Goal: Transaction & Acquisition: Purchase product/service

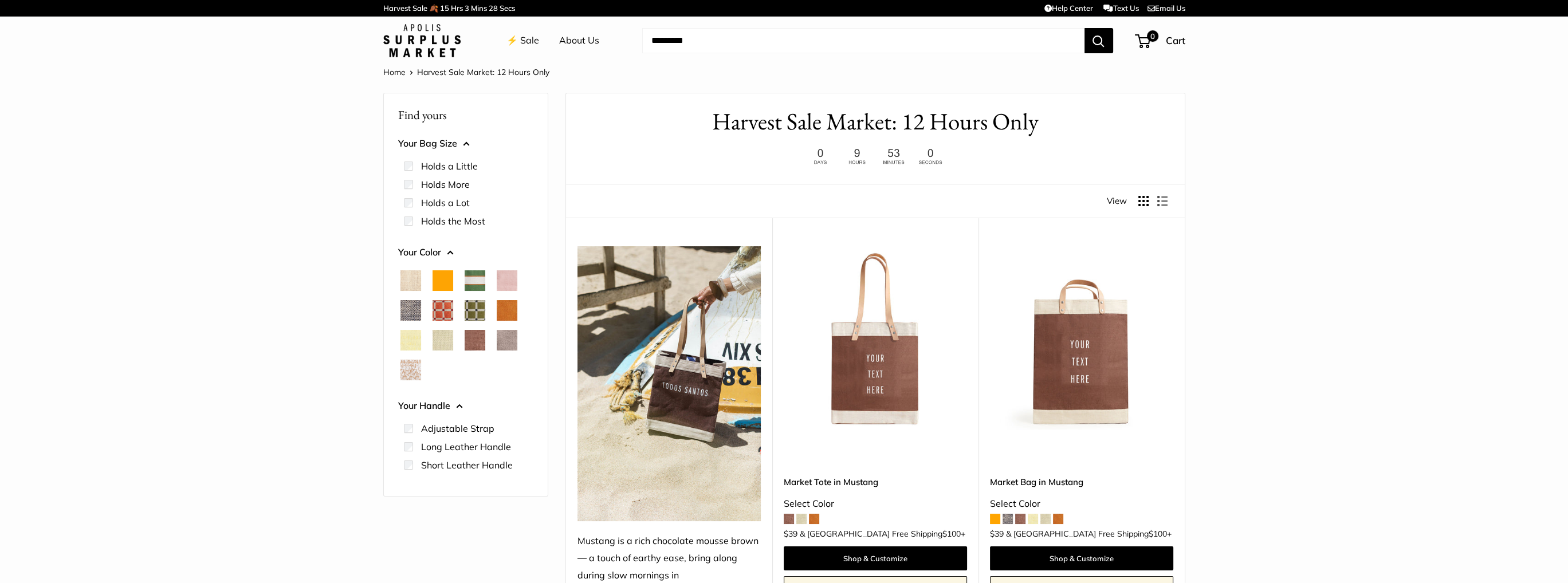
click at [392, 69] on link "Home" at bounding box center [395, 72] width 22 height 10
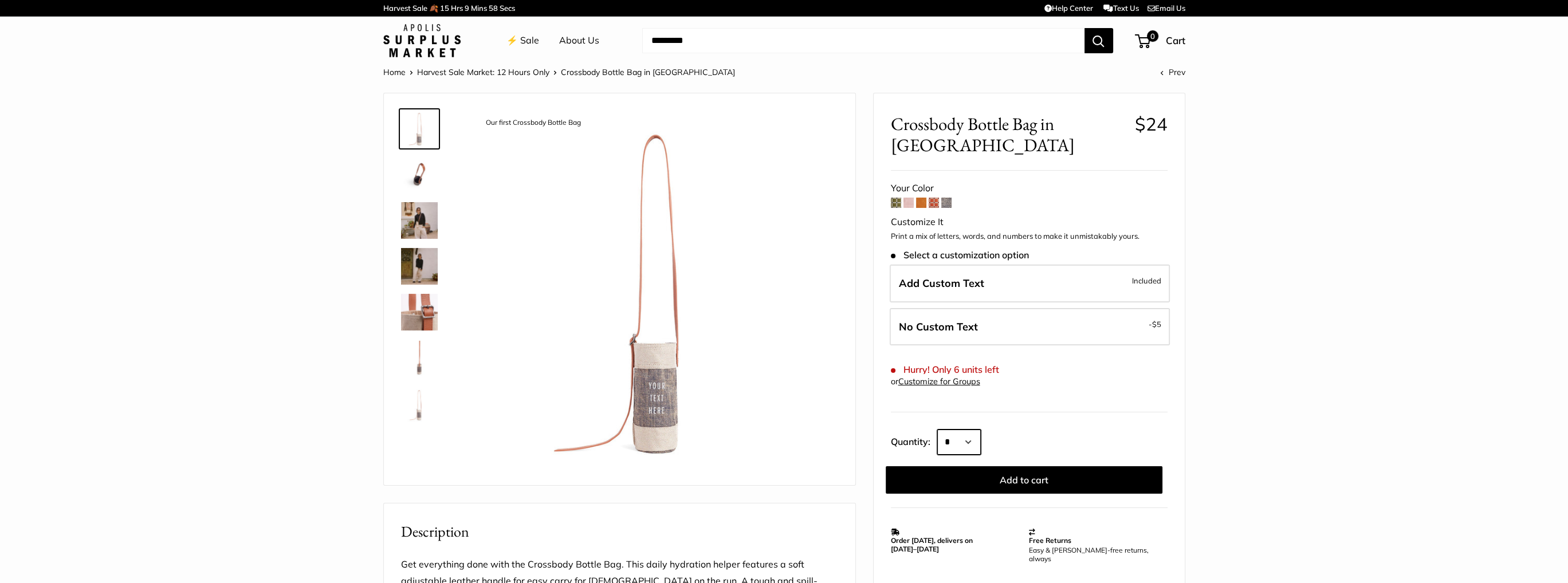
click at [976, 439] on select "* * * * * * * * * *** *** *** *** *** *** *** *** *** *** *** *** *** *** *** *…" at bounding box center [959, 442] width 44 height 25
select select "*"
click at [937, 430] on select "* * * * * * * * * *** *** *** *** *** *** *** *** *** *** *** *** *** *** *** *…" at bounding box center [959, 442] width 44 height 25
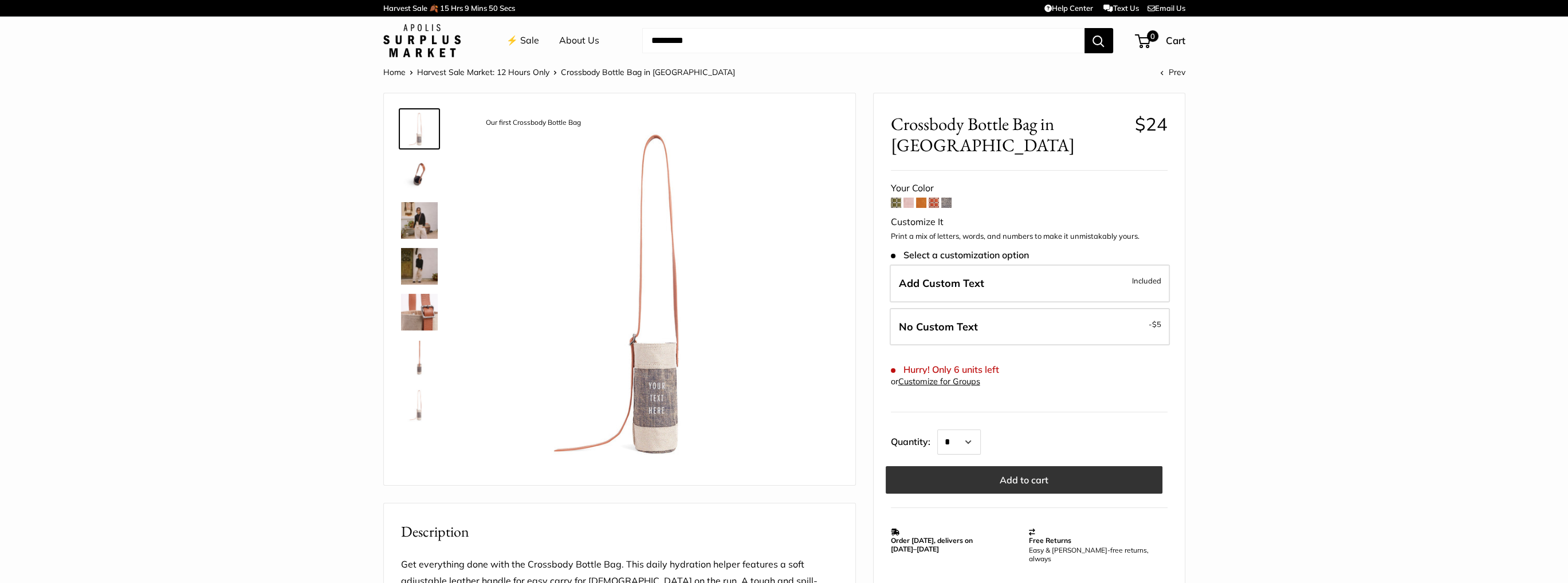
click at [940, 478] on button "Add to cart" at bounding box center [1024, 479] width 277 height 27
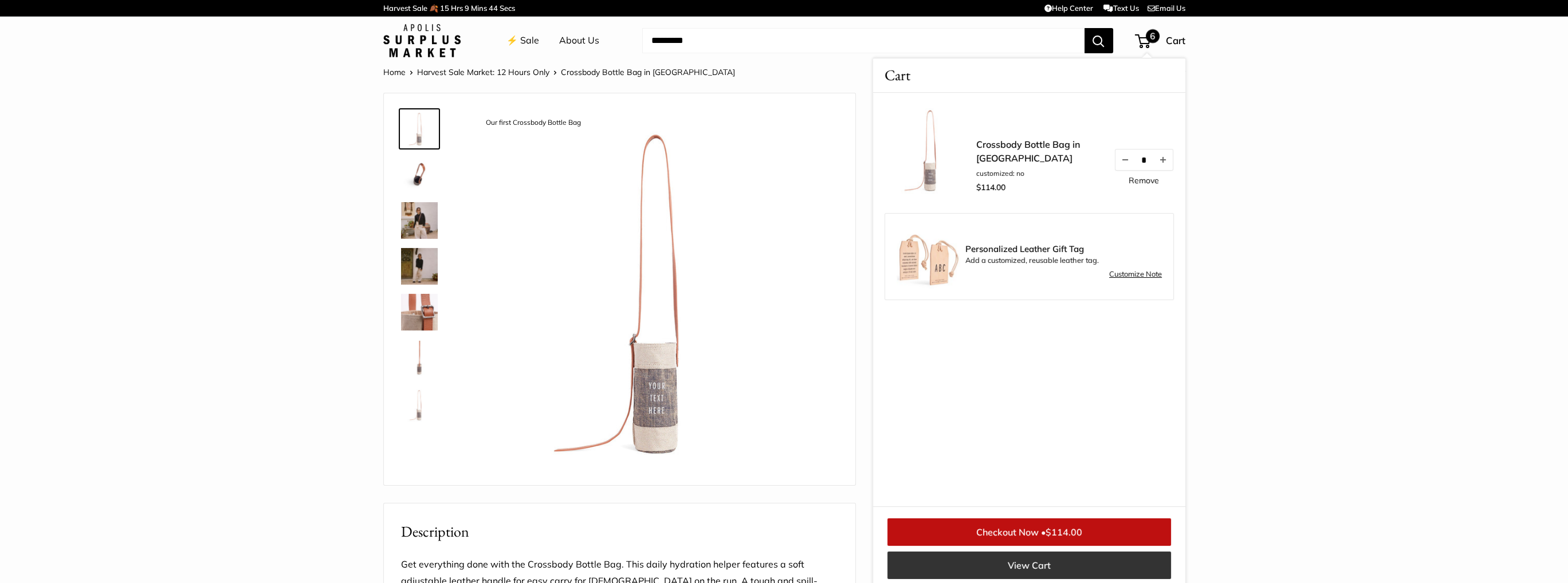
click at [951, 568] on link "View Cart" at bounding box center [1029, 565] width 284 height 27
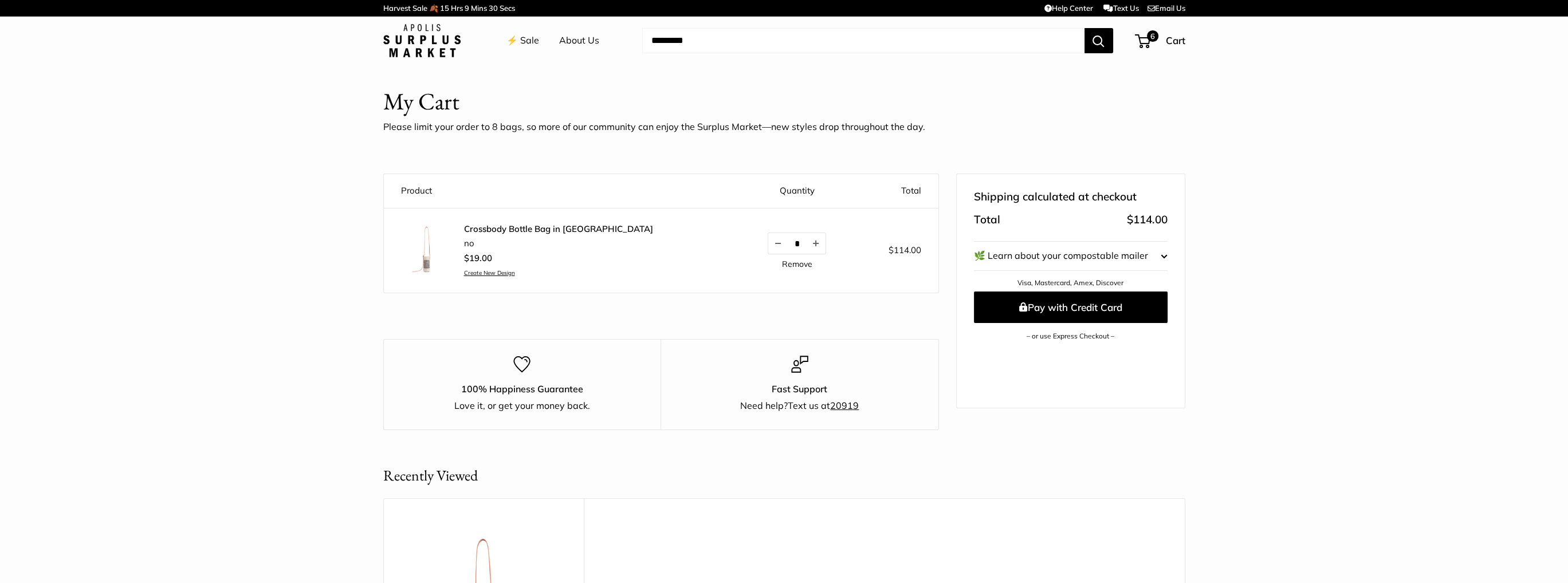
click at [484, 270] on link "Create New Design" at bounding box center [558, 273] width 189 height 7
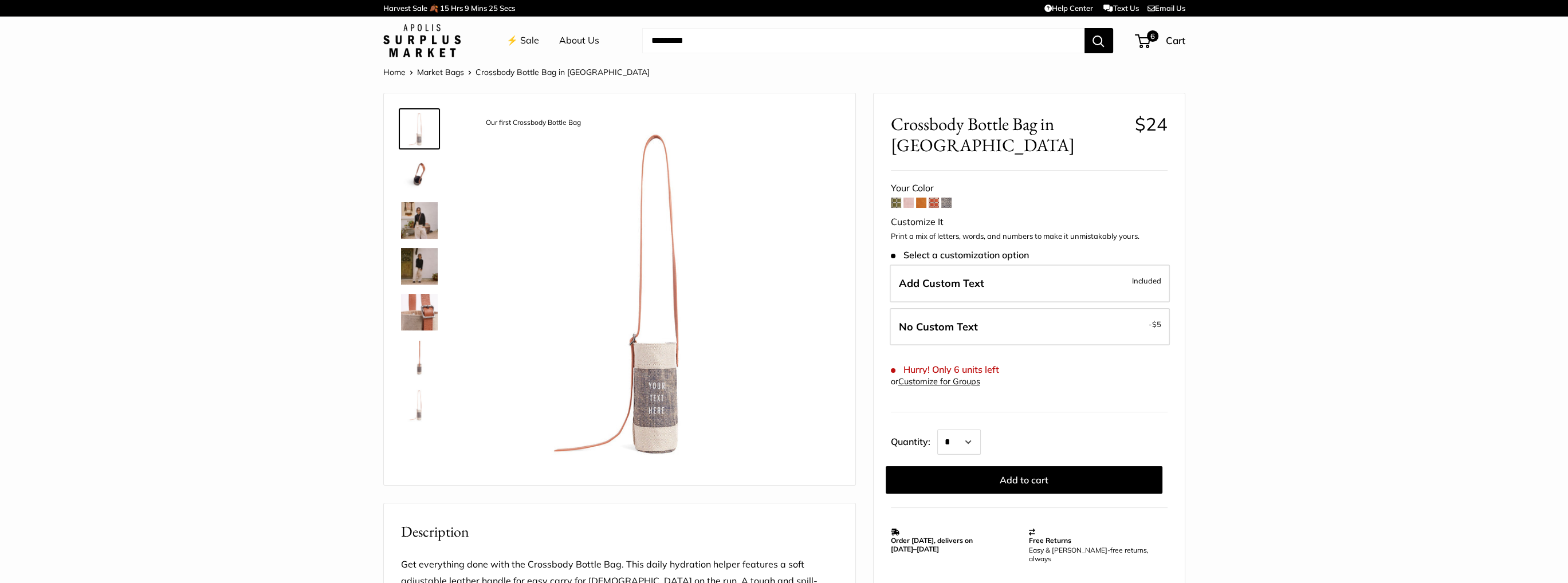
click at [954, 287] on span "Add Custom Text" at bounding box center [942, 283] width 86 height 13
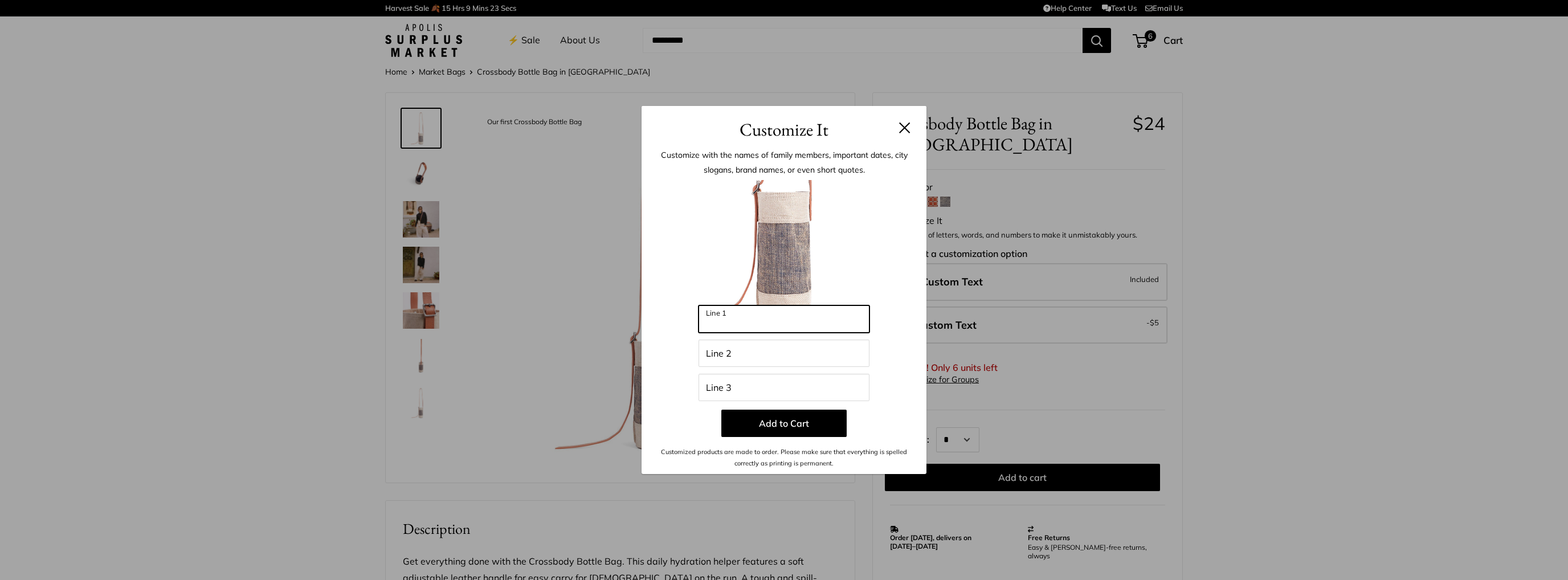
click at [736, 322] on input "Line 1" at bounding box center [783, 318] width 171 height 27
type input "***"
click at [727, 356] on input "Line 2" at bounding box center [783, 353] width 171 height 27
type input "*"
type input "*****"
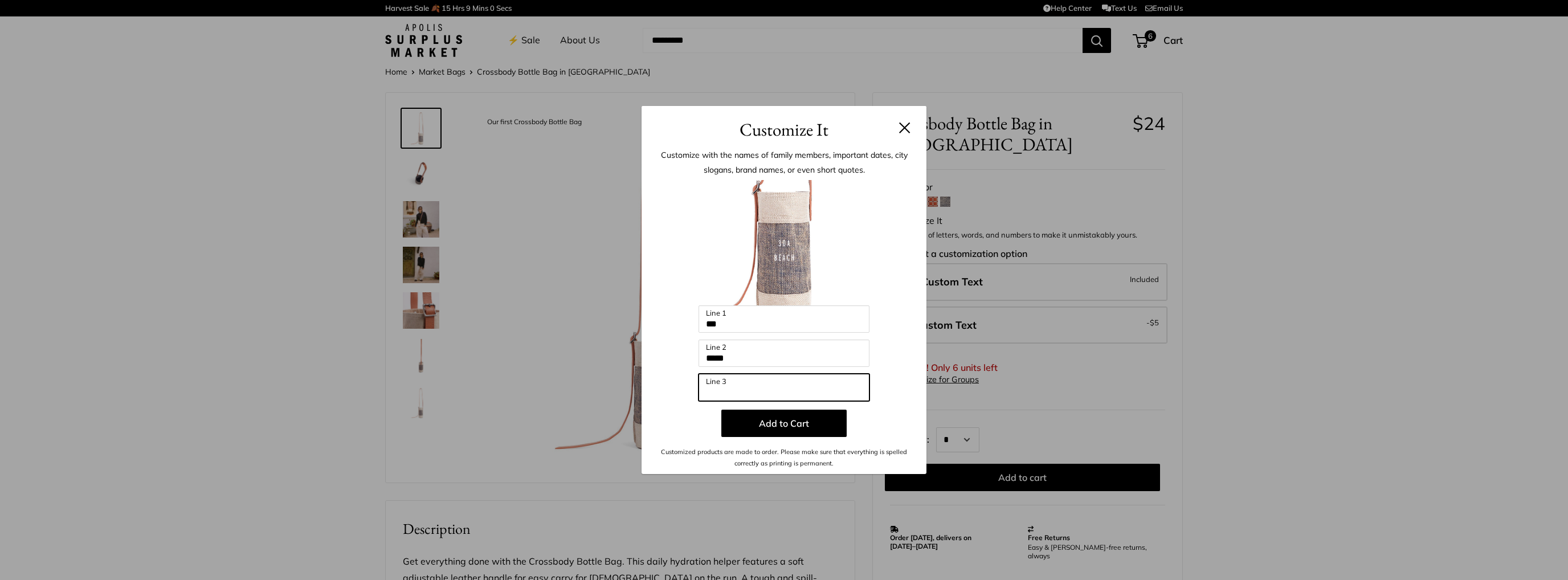
click at [766, 387] on input "Line 3" at bounding box center [783, 387] width 171 height 27
drag, startPoint x: 739, startPoint y: 390, endPoint x: 755, endPoint y: 381, distance: 18.4
click at [739, 390] on input "**********" at bounding box center [783, 387] width 171 height 27
type input "**********"
click at [747, 360] on input "*****" at bounding box center [783, 353] width 171 height 27
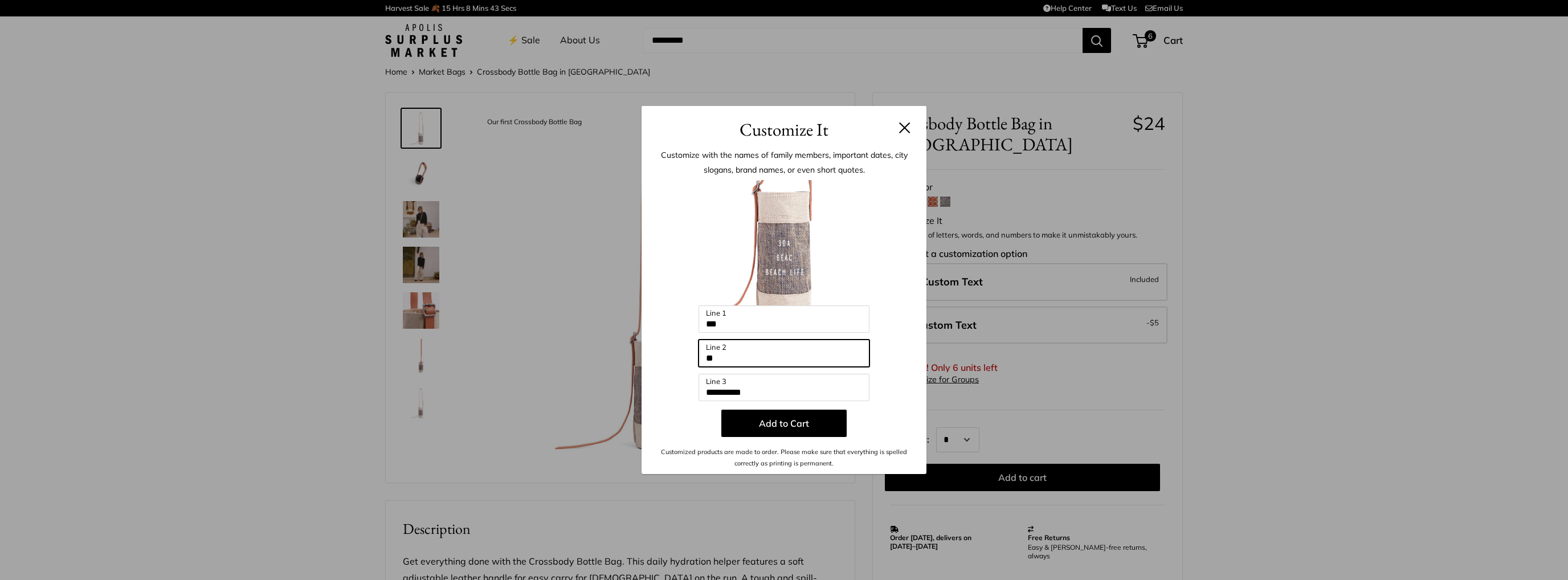
type input "*"
drag, startPoint x: 747, startPoint y: 360, endPoint x: 727, endPoint y: 353, distance: 21.2
click at [727, 353] on input "Line 2" at bounding box center [783, 353] width 171 height 27
type input "**********"
click at [783, 422] on button "Add to Cart" at bounding box center [784, 423] width 125 height 27
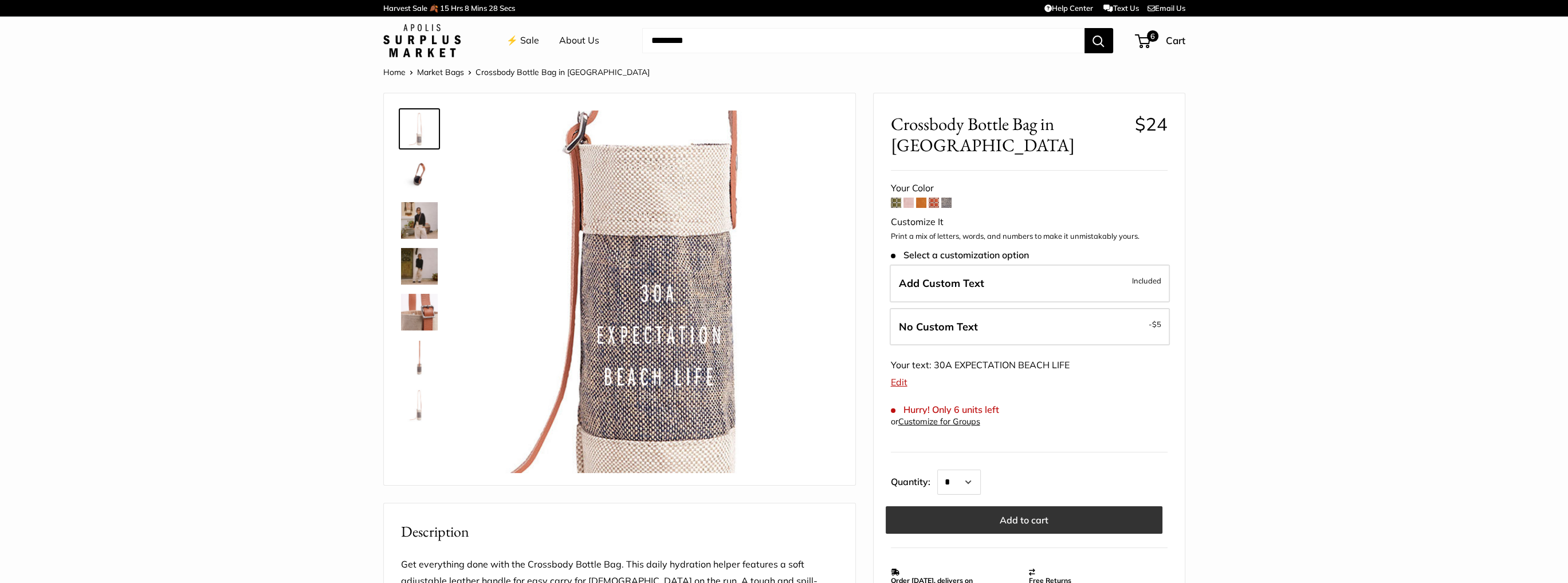
drag, startPoint x: 1019, startPoint y: 522, endPoint x: 1013, endPoint y: 522, distance: 6.0
click at [1016, 522] on button "Add to cart" at bounding box center [1024, 520] width 277 height 27
click at [1176, 39] on span "Cart" at bounding box center [1176, 41] width 19 height 12
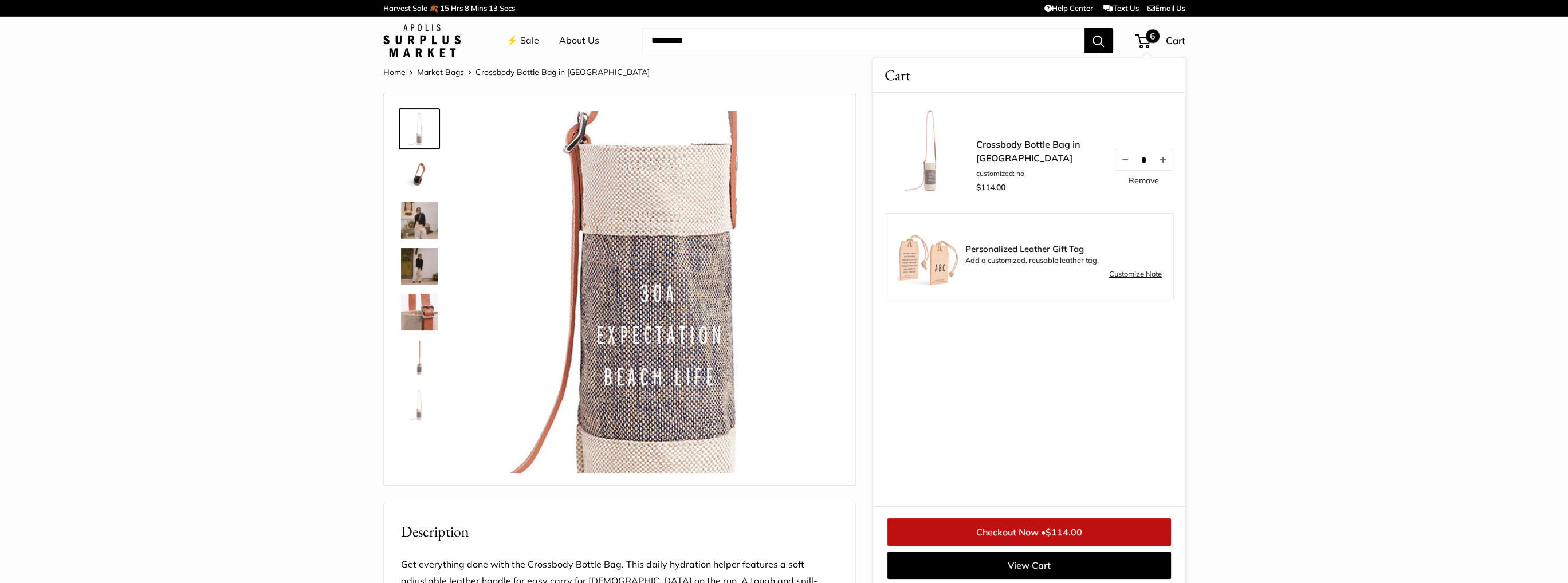
click at [997, 170] on li "customized: no" at bounding box center [1039, 173] width 126 height 10
click at [1146, 176] on link "Remove" at bounding box center [1144, 180] width 30 height 8
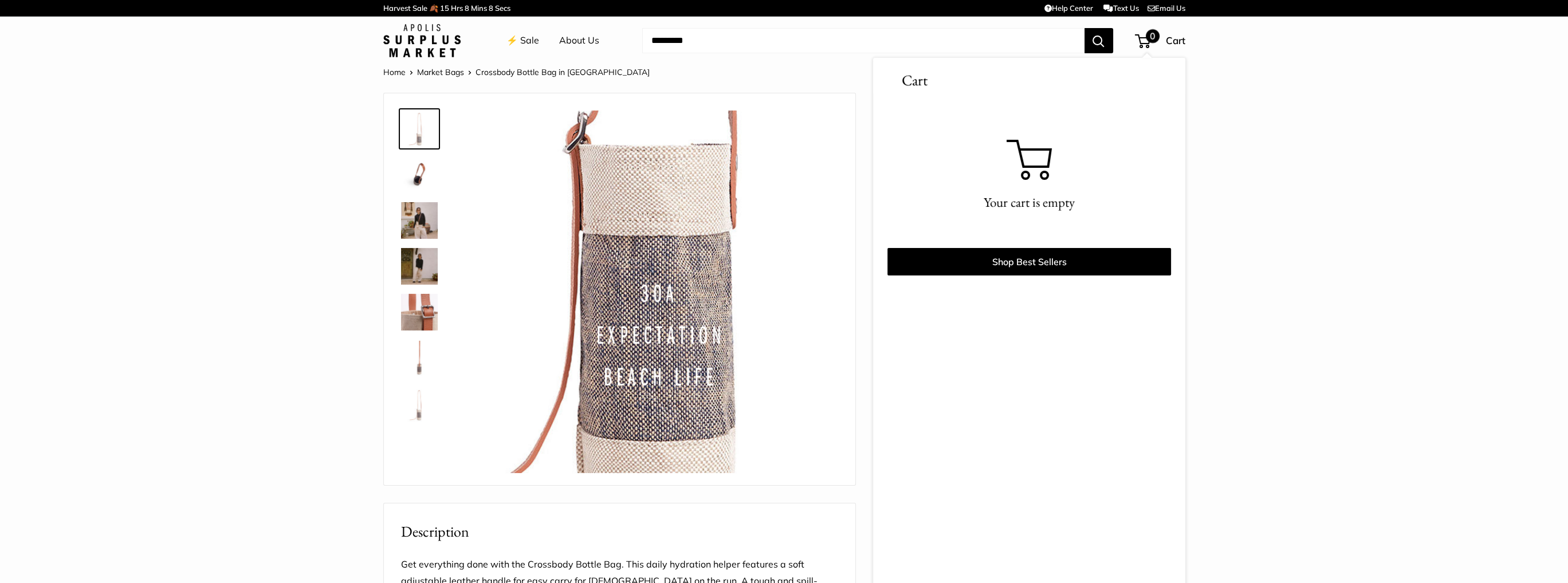
click at [676, 314] on img at bounding box center [657, 292] width 363 height 363
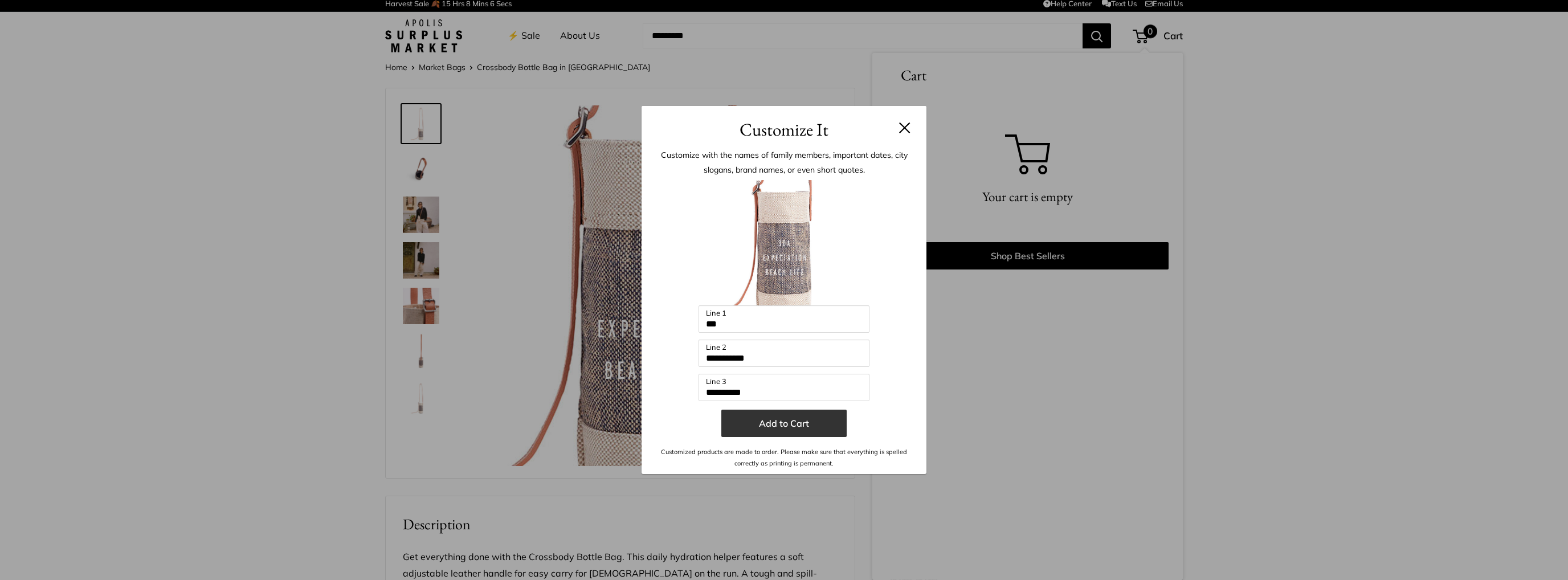
click at [821, 426] on button "Add to Cart" at bounding box center [784, 423] width 125 height 27
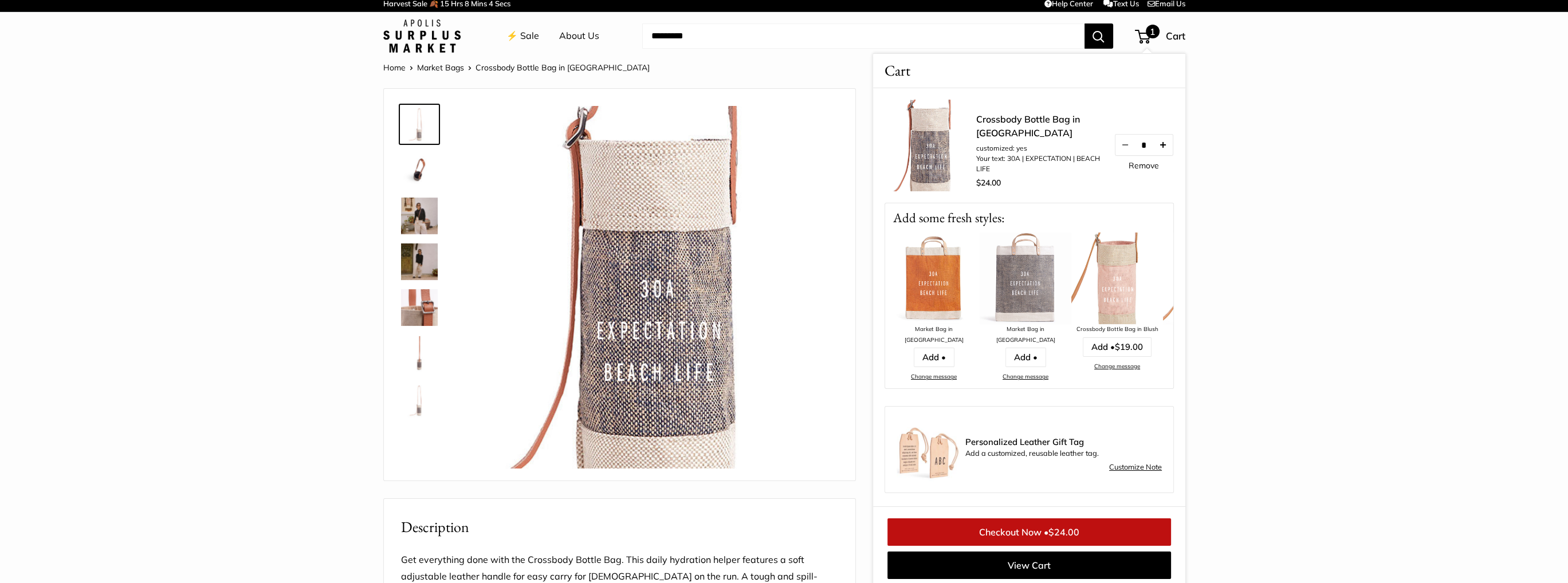
click at [1164, 145] on button "Increase quantity by 1" at bounding box center [1162, 145] width 19 height 21
click at [1160, 146] on button "Increase quantity by 1" at bounding box center [1162, 145] width 19 height 21
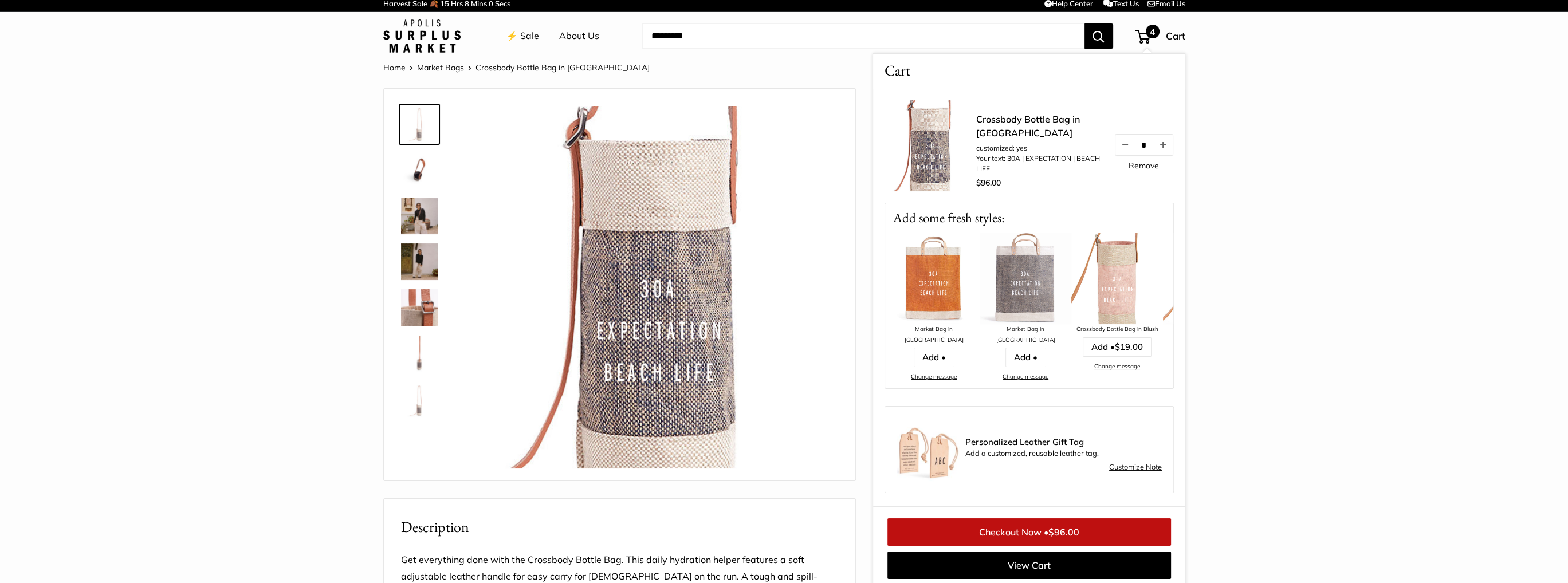
click at [1160, 146] on button "Increase quantity by 1" at bounding box center [1162, 145] width 19 height 21
click at [844, 312] on div "Effortless style no matter where you are Effortless Style Transform your everyd…" at bounding box center [620, 284] width 471 height 391
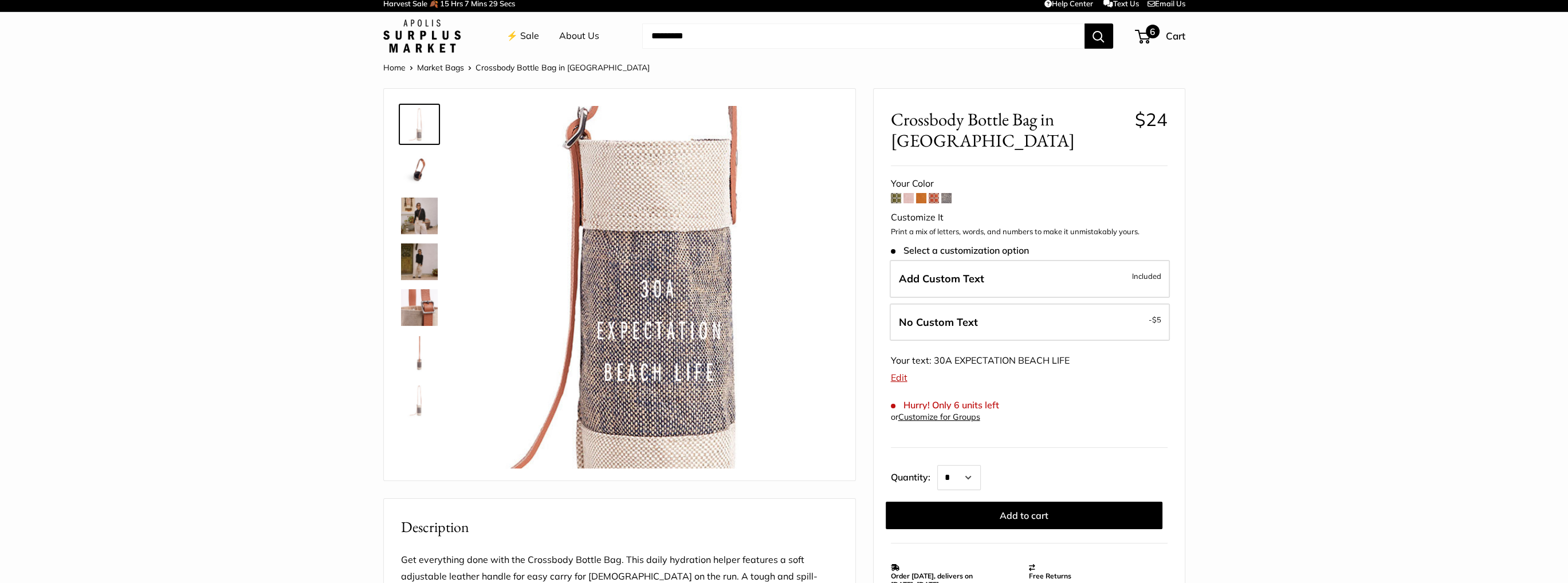
click at [1152, 38] on span "6" at bounding box center [1153, 31] width 14 height 14
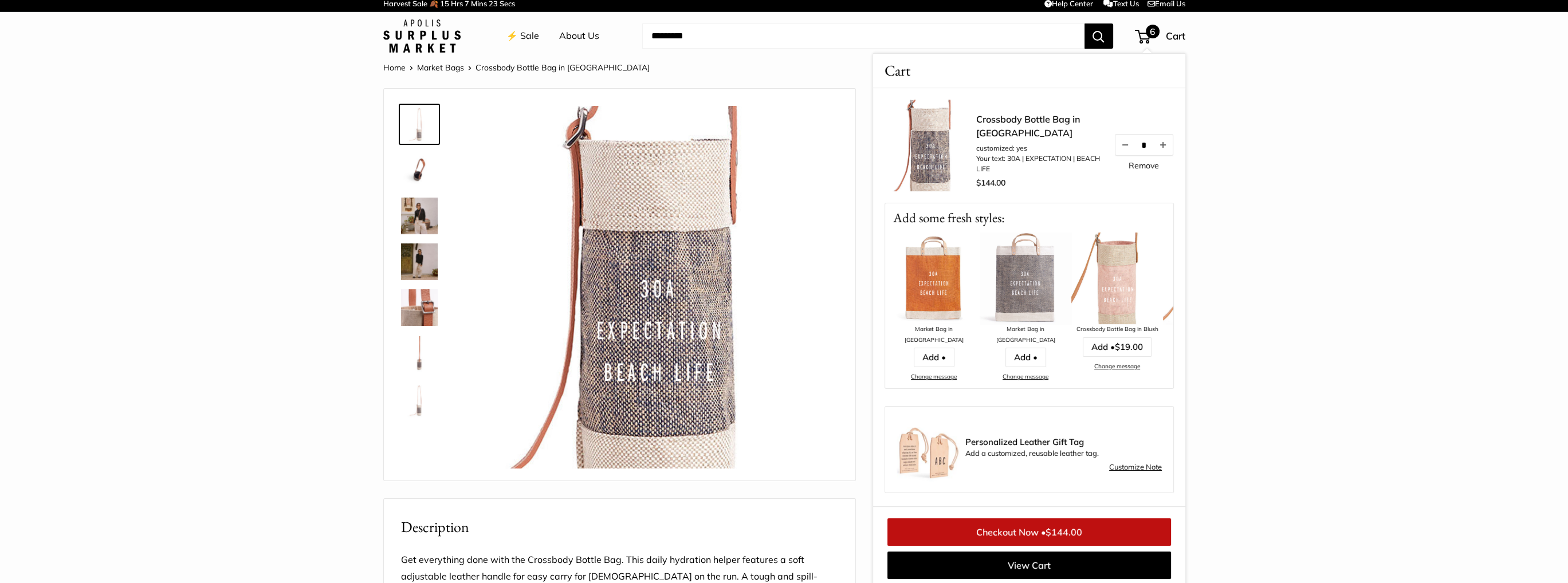
scroll to position [9, 0]
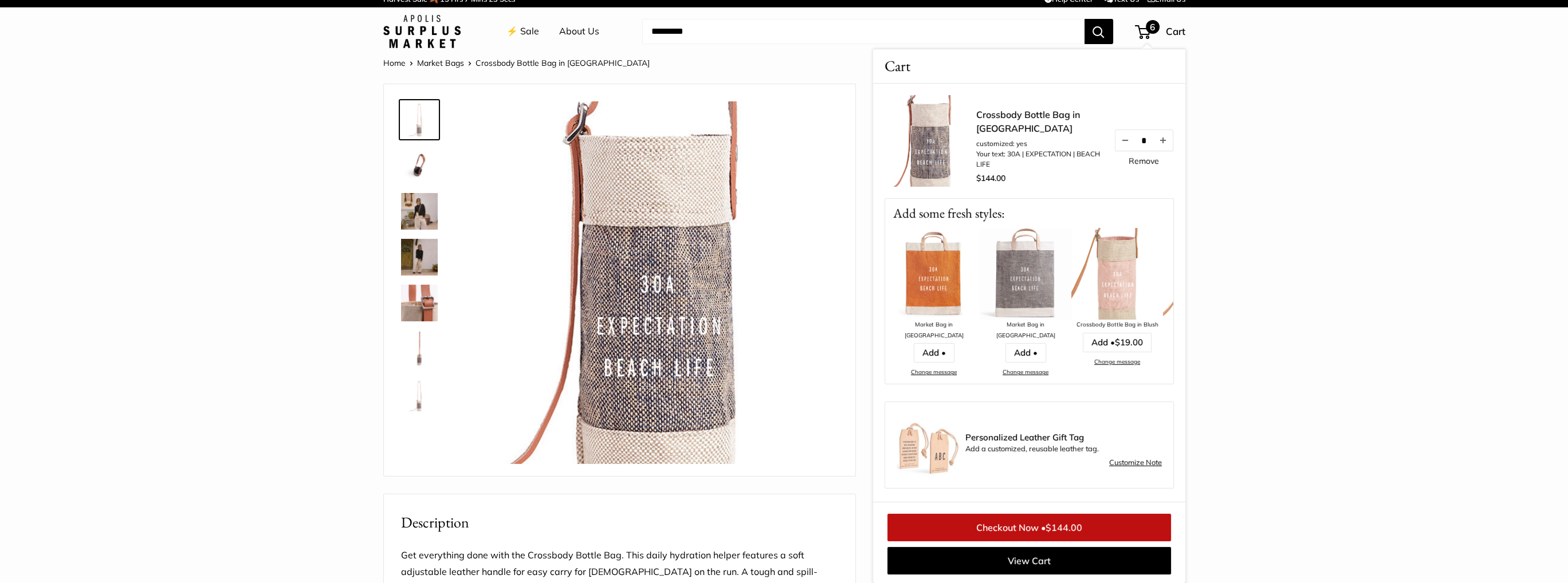
click at [434, 68] on li "Market Bags" at bounding box center [446, 63] width 58 height 15
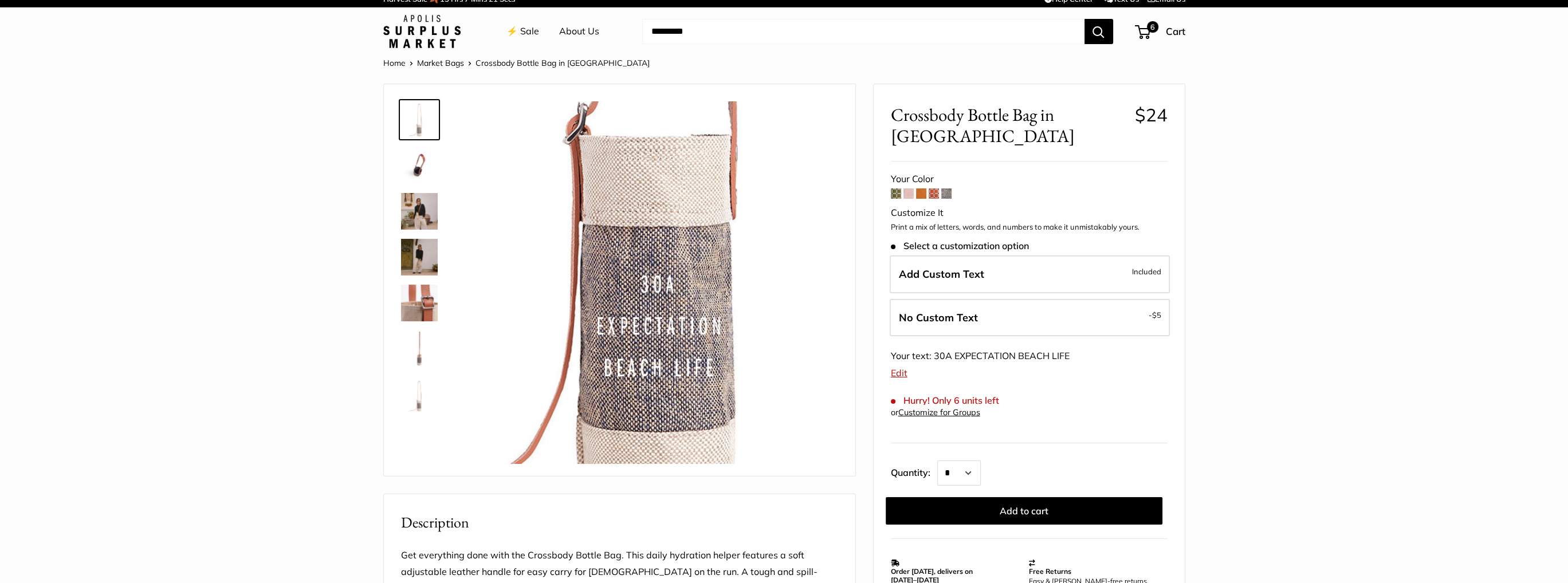
click at [523, 30] on link "⚡️ Sale" at bounding box center [523, 31] width 32 height 17
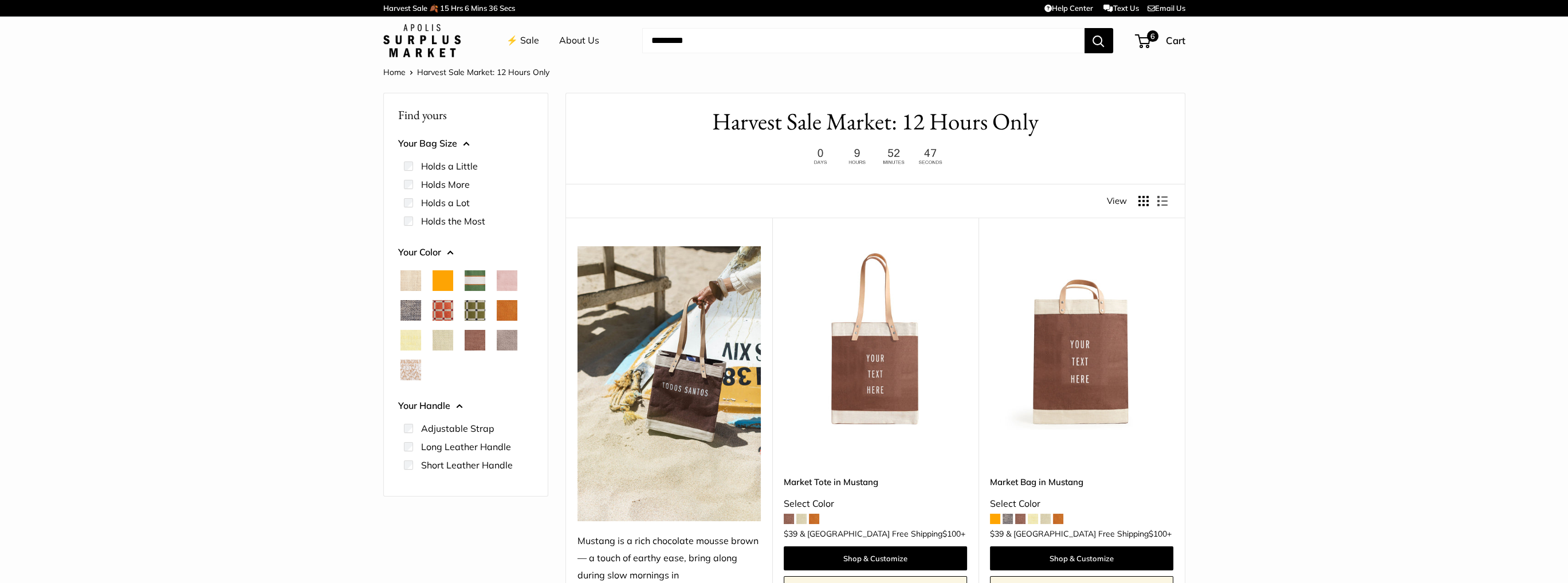
click at [509, 342] on span "Taupe" at bounding box center [507, 341] width 21 height 21
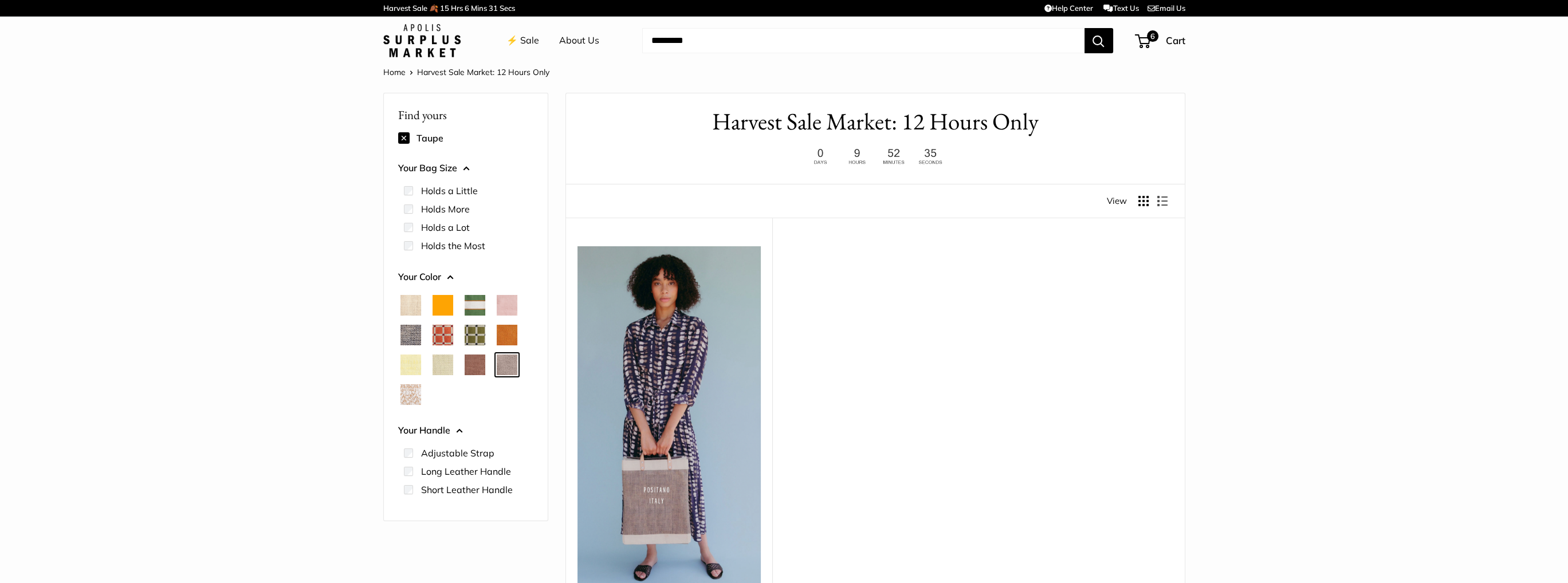
click at [409, 333] on span "Chambray" at bounding box center [411, 335] width 21 height 21
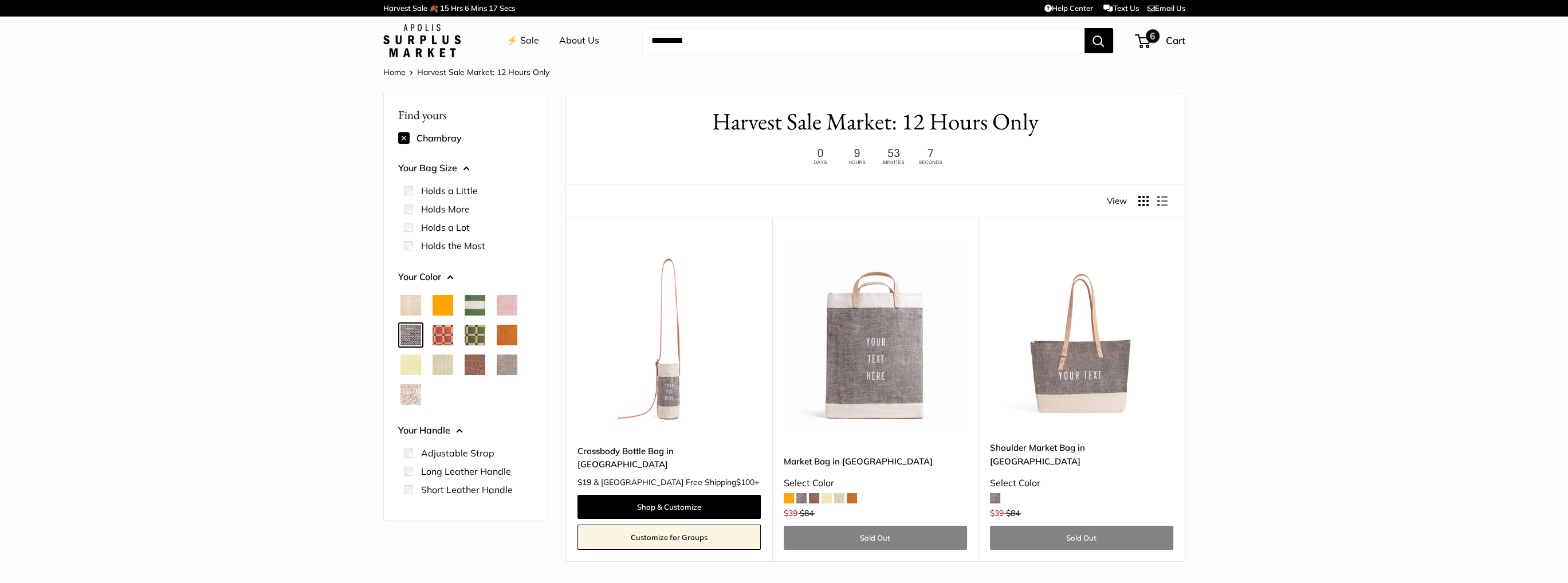
click at [1149, 36] on span "6" at bounding box center [1153, 36] width 14 height 14
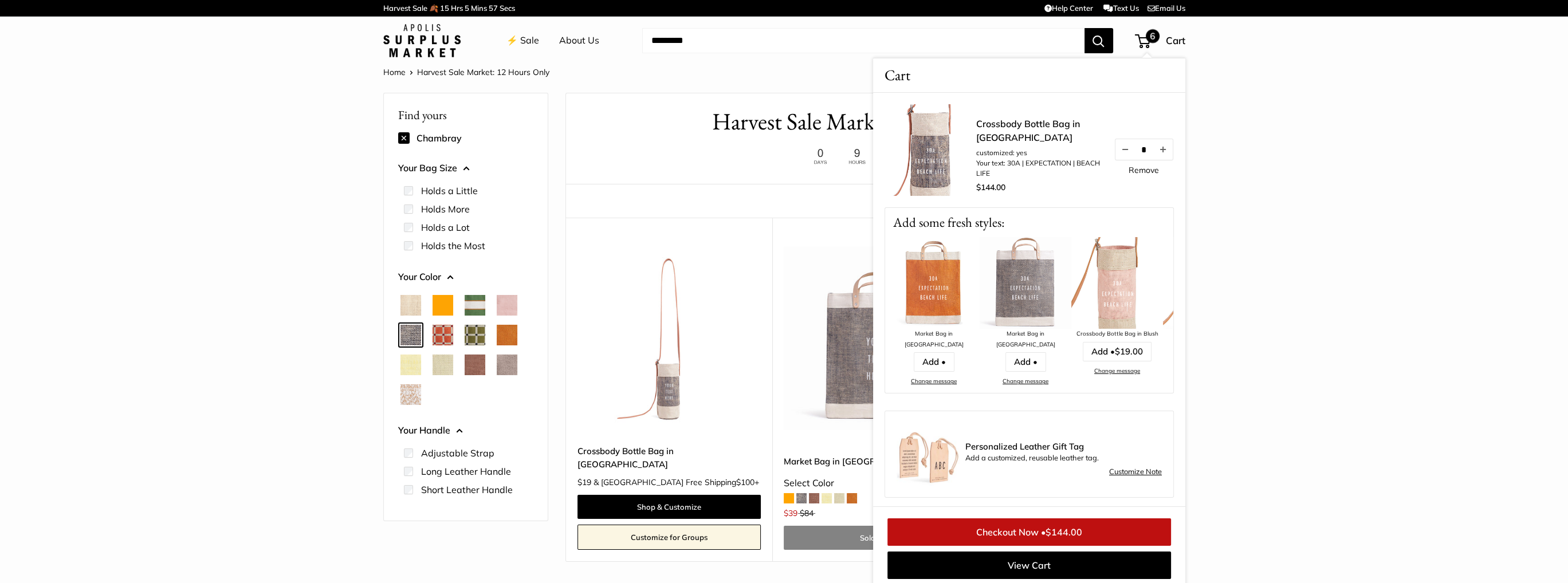
click at [1020, 377] on link "Change message" at bounding box center [1026, 381] width 46 height 7
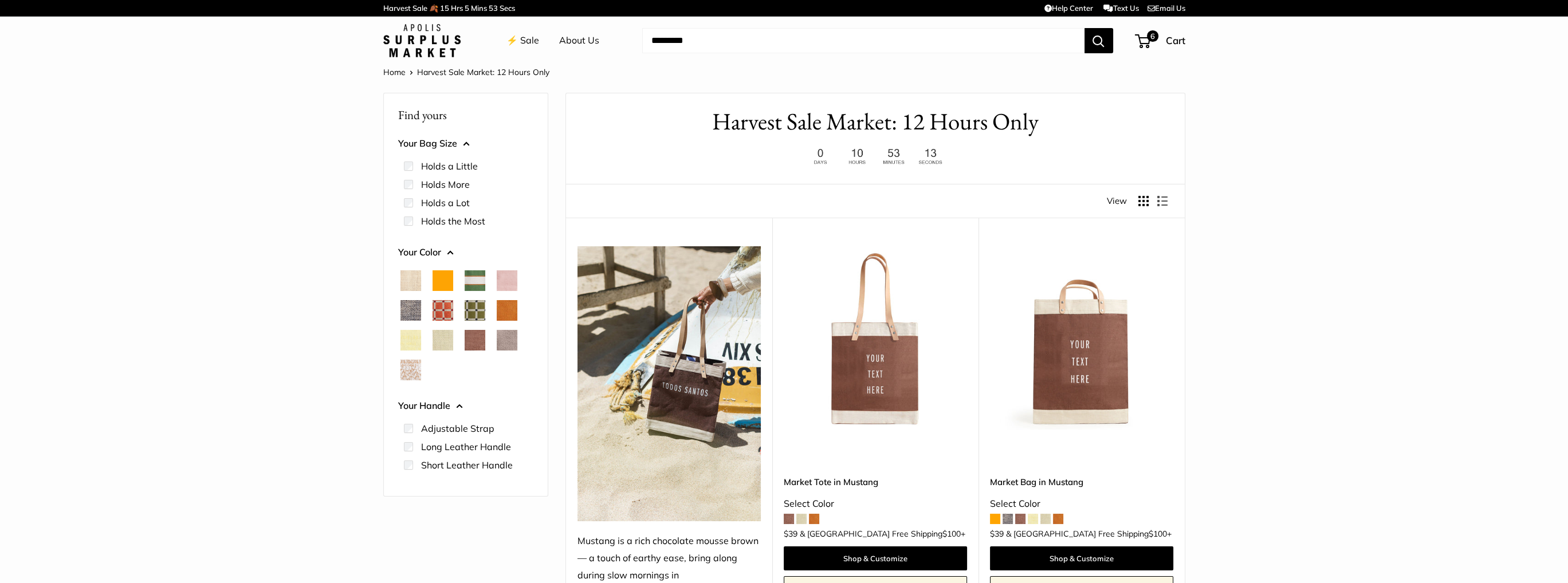
click at [1006, 514] on span at bounding box center [1008, 519] width 10 height 10
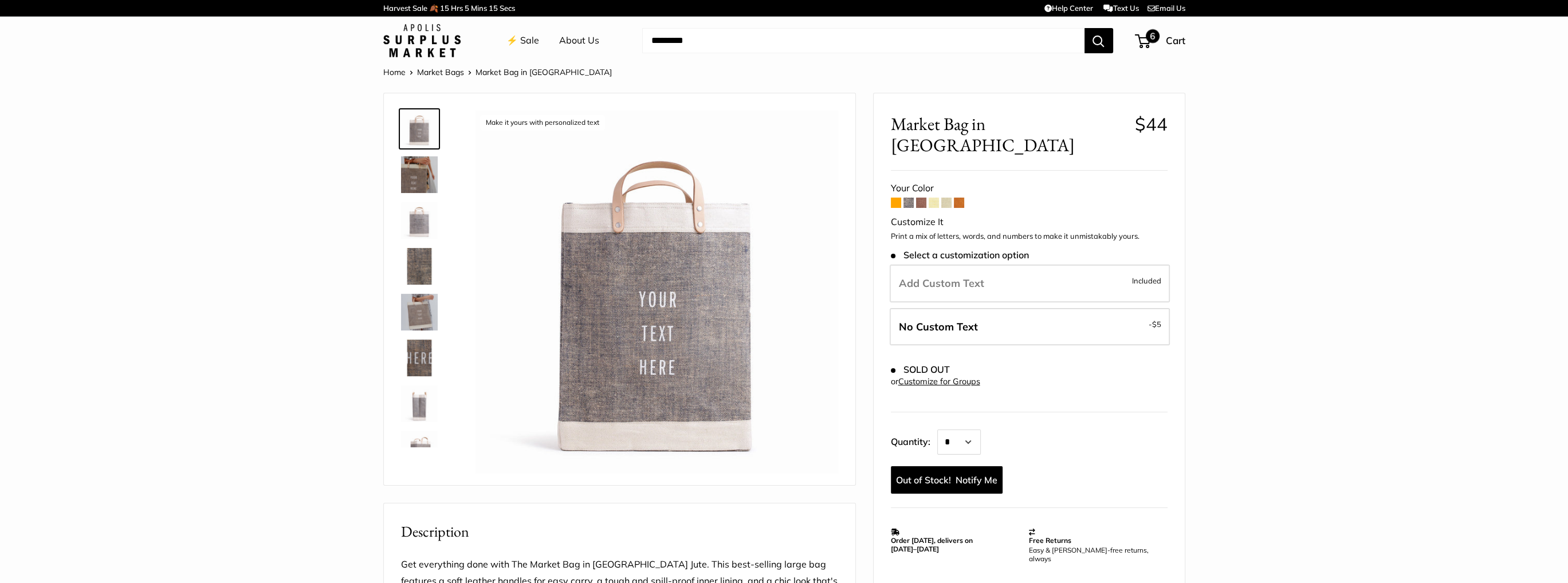
click at [1142, 42] on span "6" at bounding box center [1142, 41] width 15 height 14
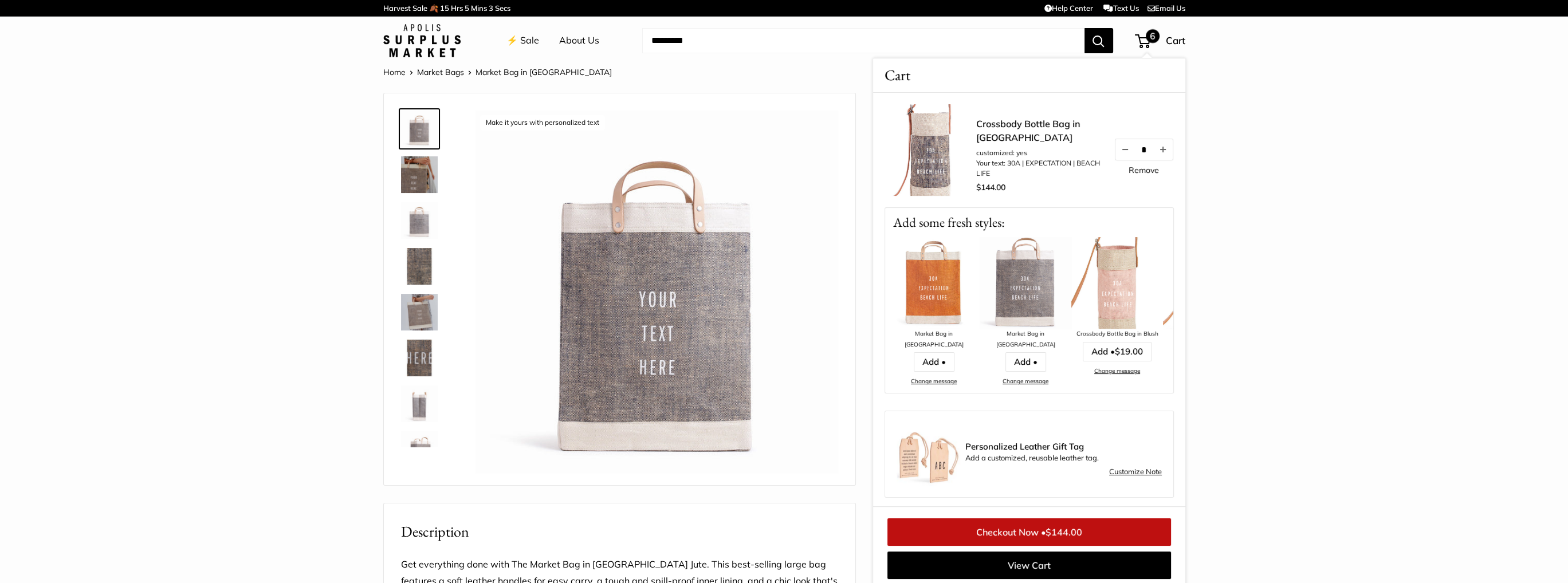
click at [1115, 301] on img at bounding box center [1117, 283] width 91 height 91
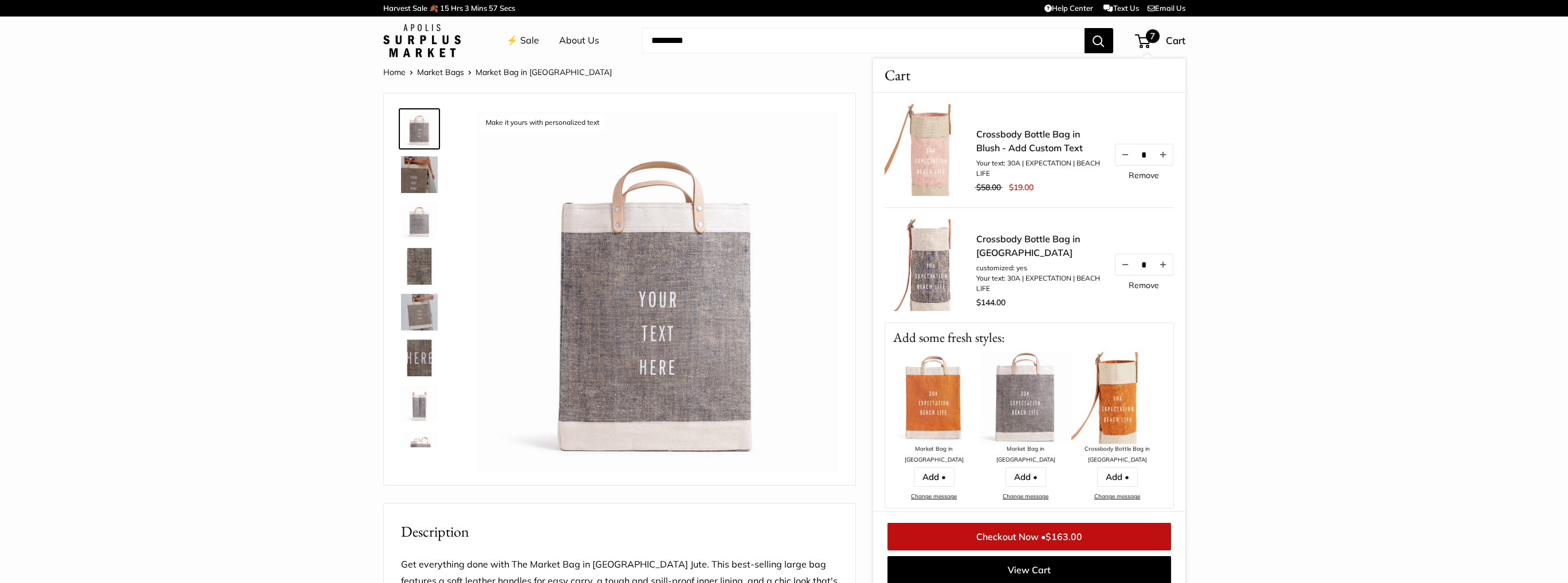
click at [1129, 175] on link "Remove" at bounding box center [1144, 175] width 30 height 8
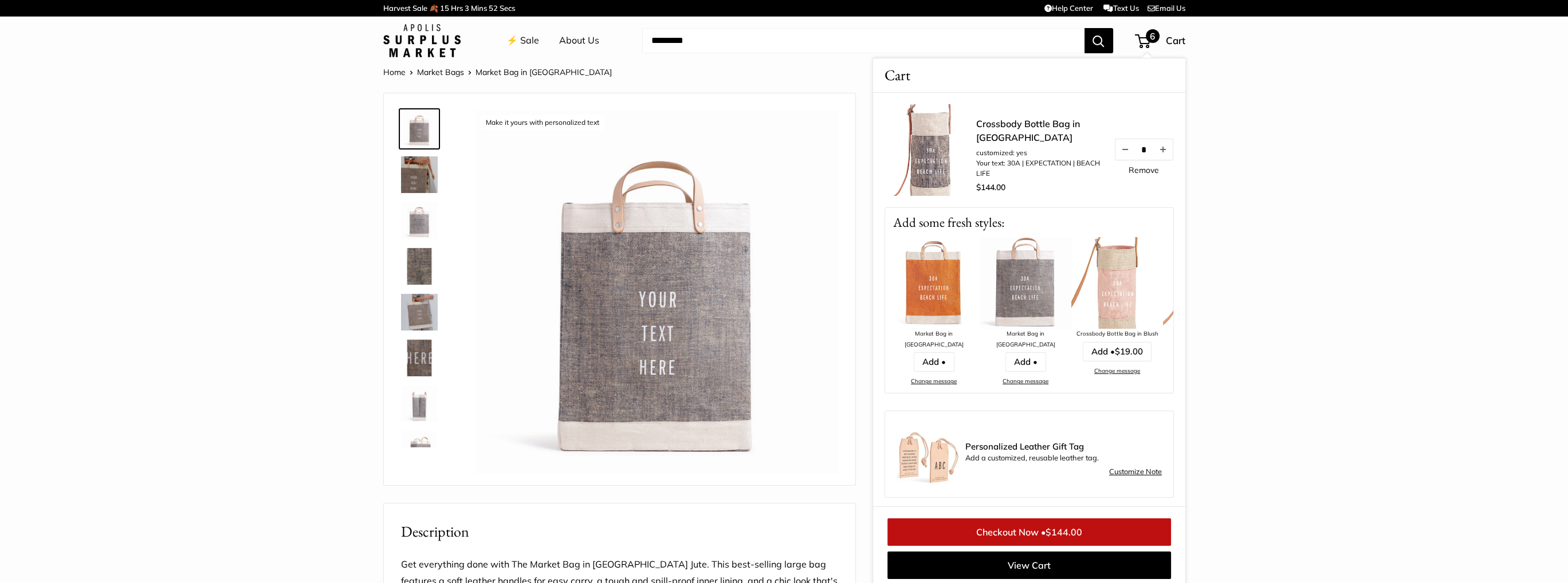
click at [1035, 531] on link "Checkout Now • $144.00" at bounding box center [1029, 531] width 284 height 27
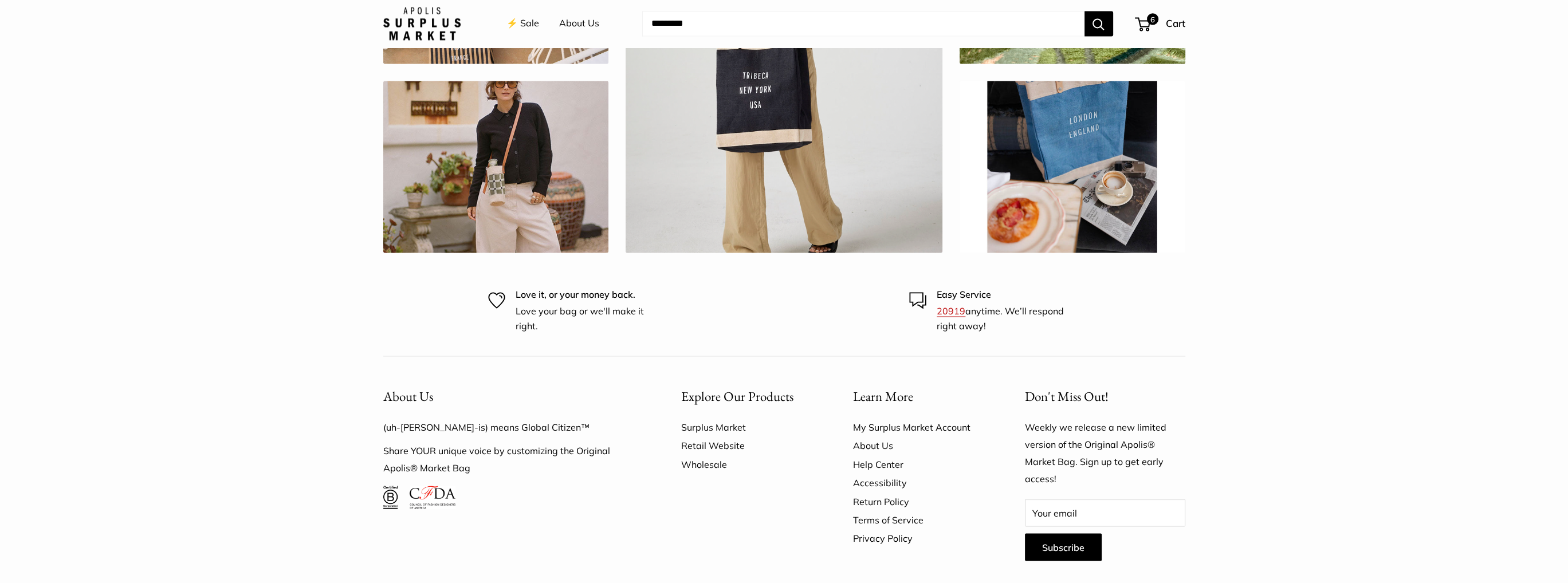
scroll to position [3722, 0]
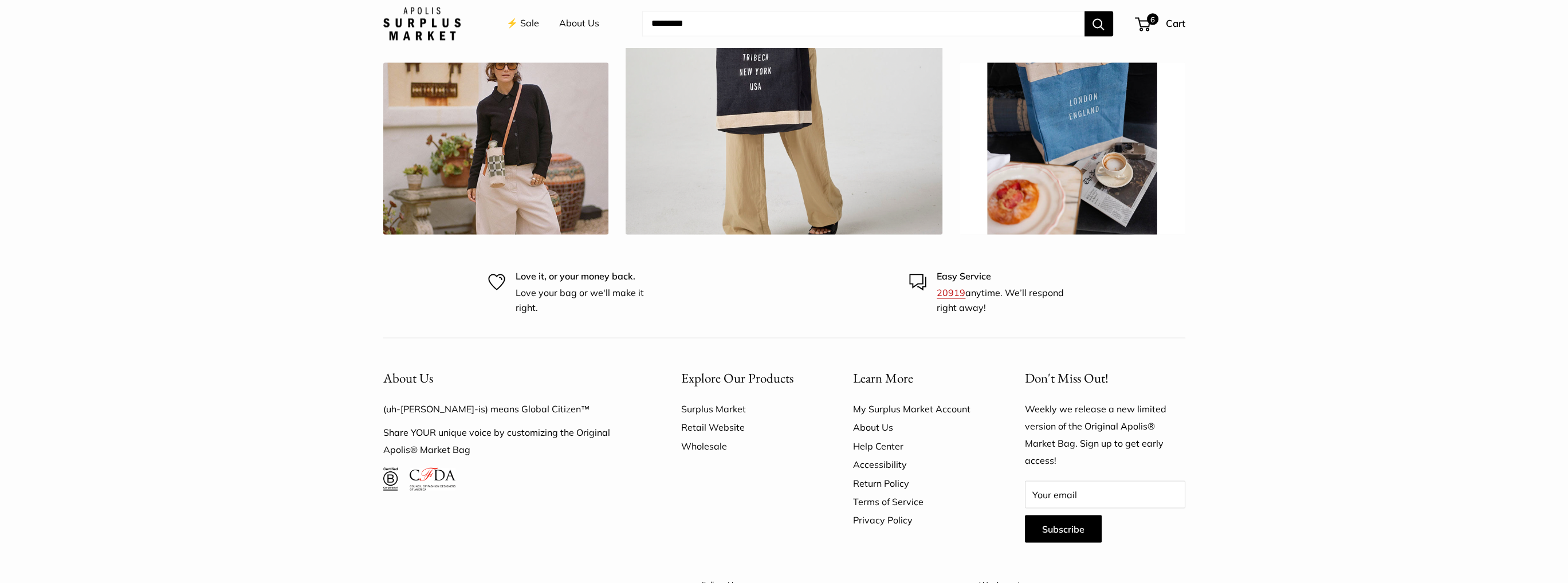
click at [700, 436] on link "Wholesale" at bounding box center [747, 445] width 132 height 18
